Goal: Information Seeking & Learning: Learn about a topic

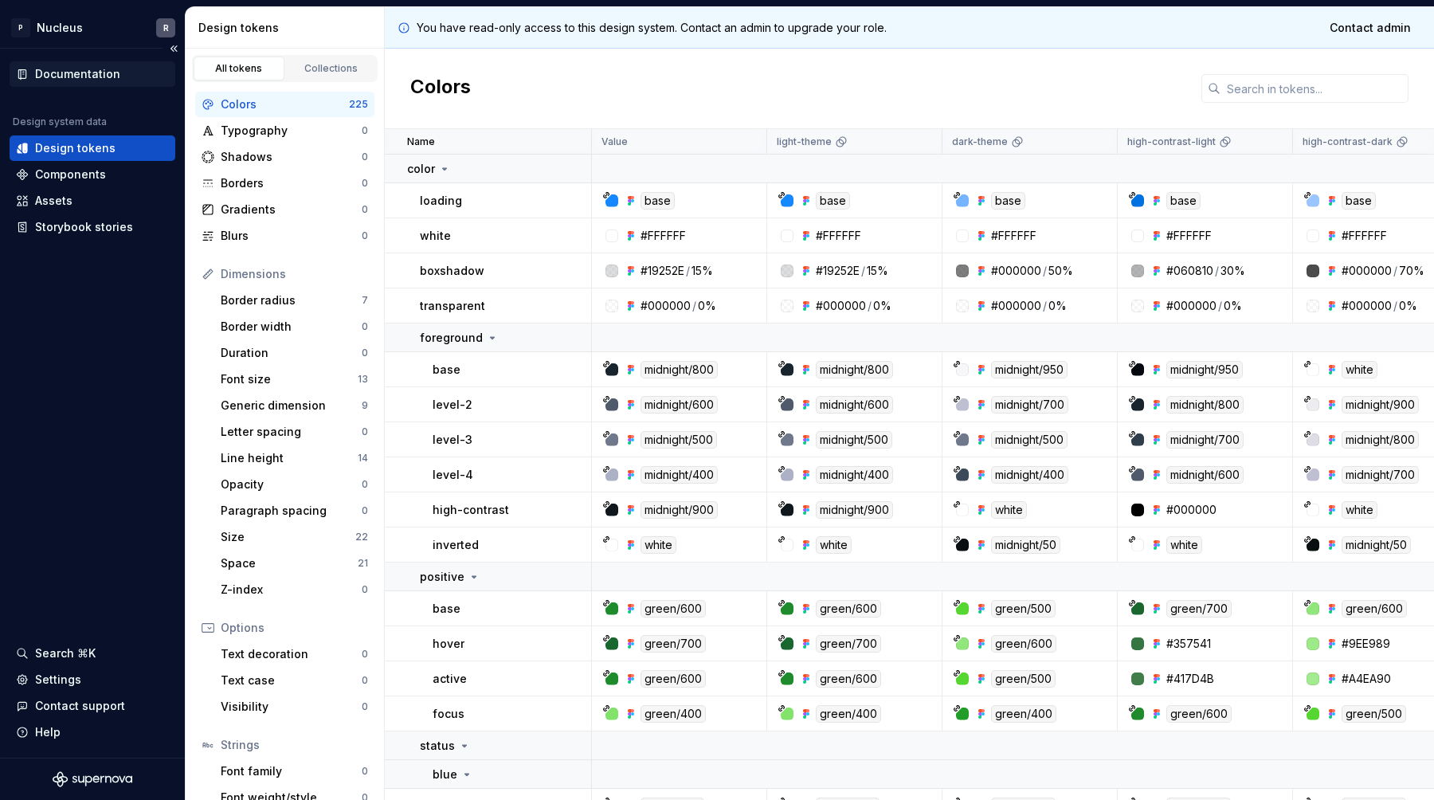
click at [77, 64] on div "Documentation" at bounding box center [93, 73] width 166 height 25
click at [61, 172] on div "Components" at bounding box center [70, 175] width 71 height 16
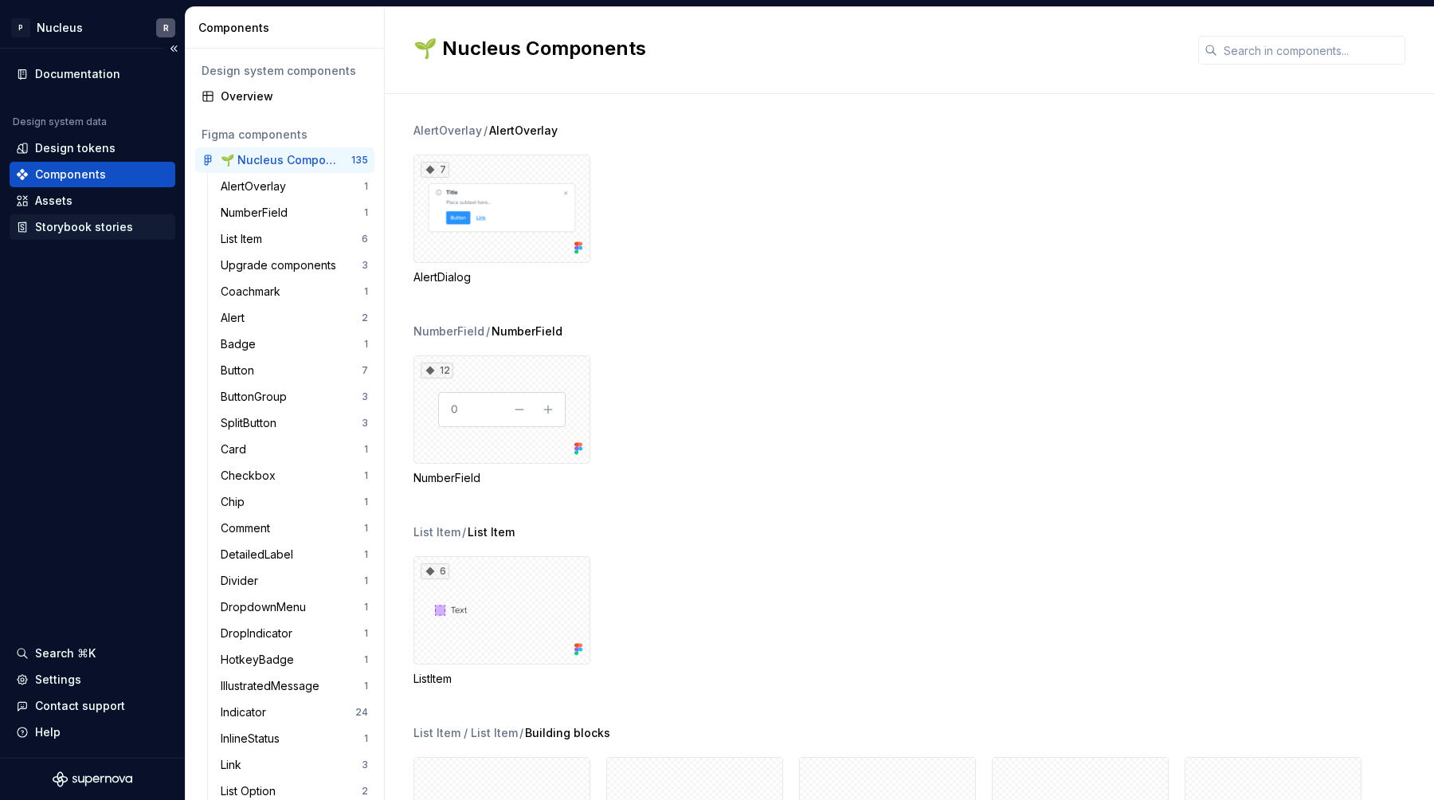
click at [61, 225] on div "Storybook stories" at bounding box center [84, 227] width 98 height 16
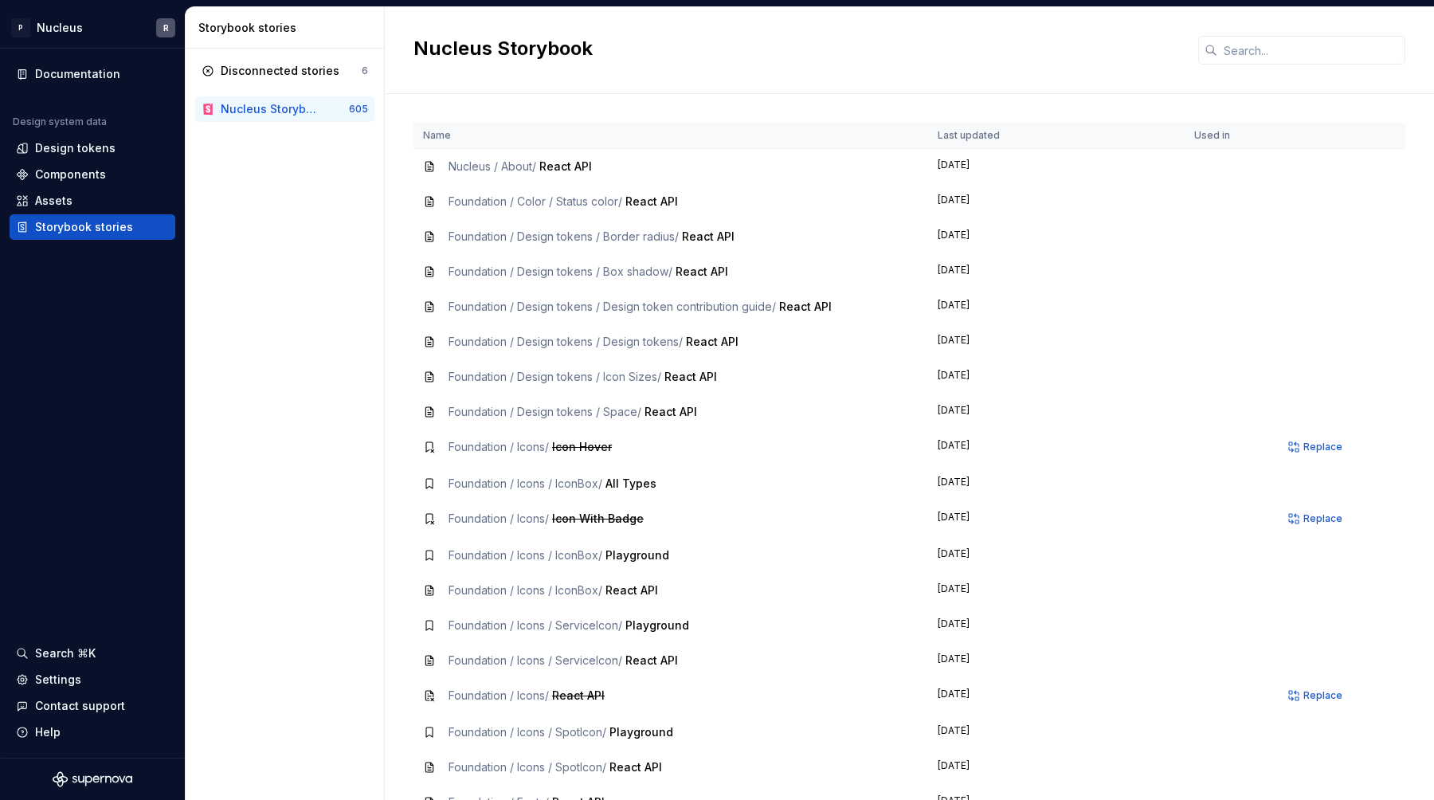
click at [488, 203] on span "Foundation / Color / Status color /" at bounding box center [536, 201] width 174 height 14
click at [83, 76] on div "Documentation" at bounding box center [77, 74] width 85 height 16
